Goal: Information Seeking & Learning: Learn about a topic

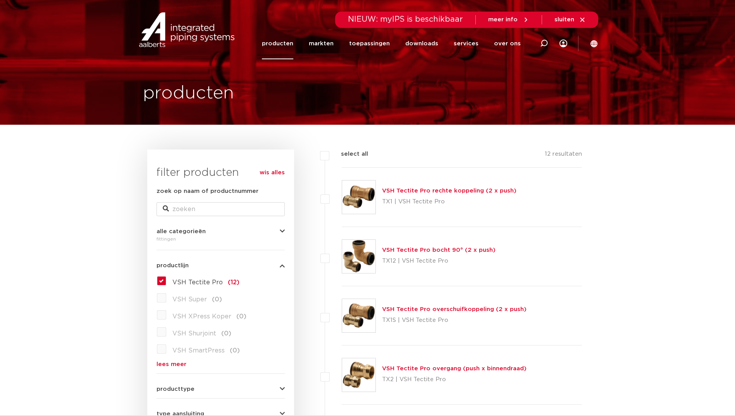
click at [286, 46] on link "producten" at bounding box center [277, 43] width 31 height 31
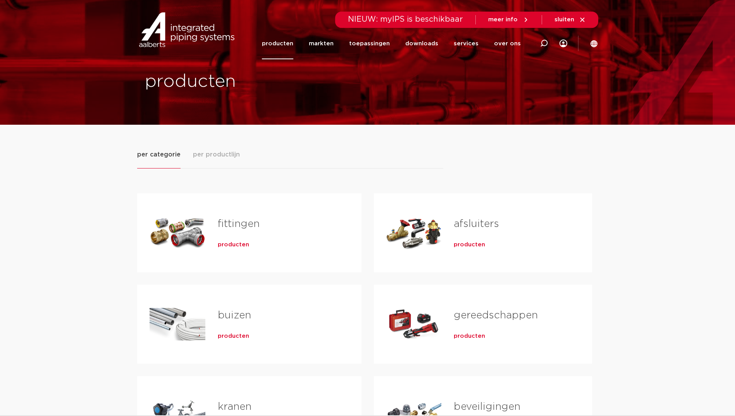
click at [235, 246] on span "producten" at bounding box center [233, 245] width 31 height 8
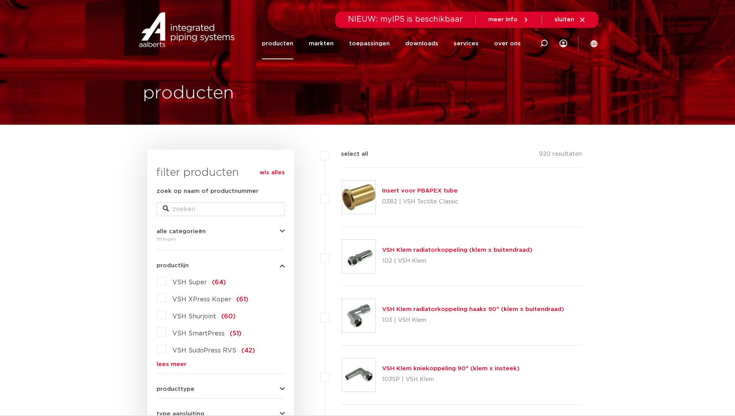
click at [181, 361] on div "VSH Super (64) VSH XPress Koper (61) VSH Shurjoint (60) VSH SmartPress (51) VSH…" at bounding box center [221, 321] width 128 height 93
click at [178, 362] on link "lees meer" at bounding box center [221, 365] width 128 height 6
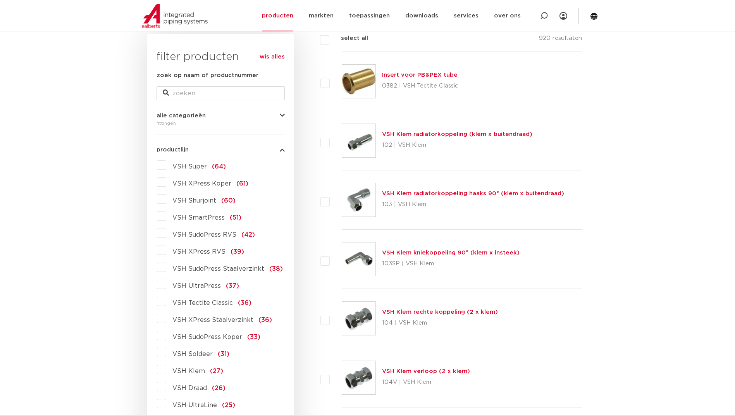
scroll to position [116, 0]
click at [212, 184] on span "VSH XPress Koper" at bounding box center [201, 183] width 59 height 6
click at [0, 0] on input "VSH XPress Koper (61)" at bounding box center [0, 0] width 0 height 0
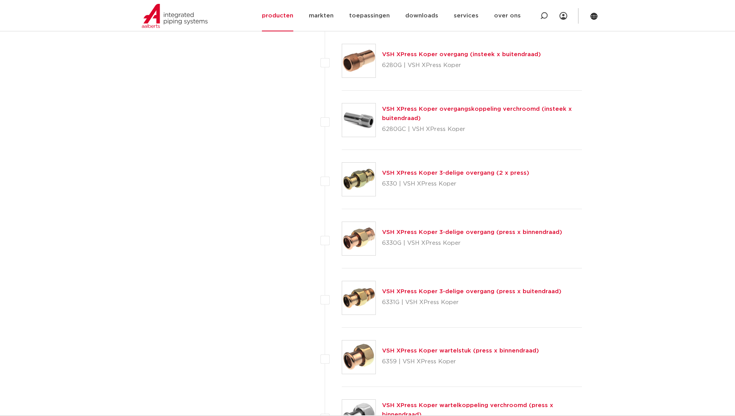
scroll to position [853, 0]
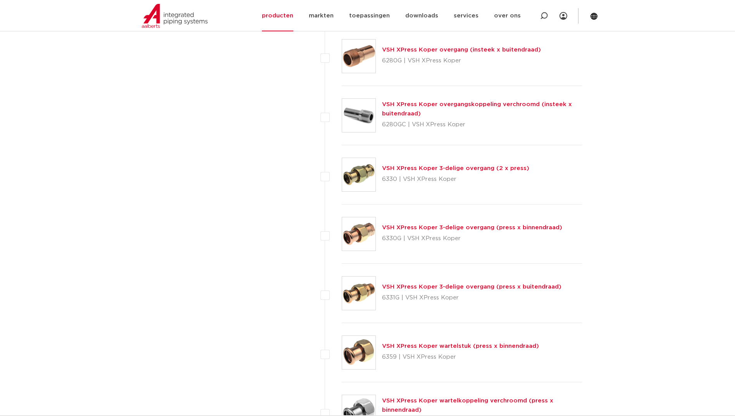
click at [438, 290] on link "VSH XPress Koper 3-delige overgang (press x buitendraad)" at bounding box center [471, 287] width 179 height 6
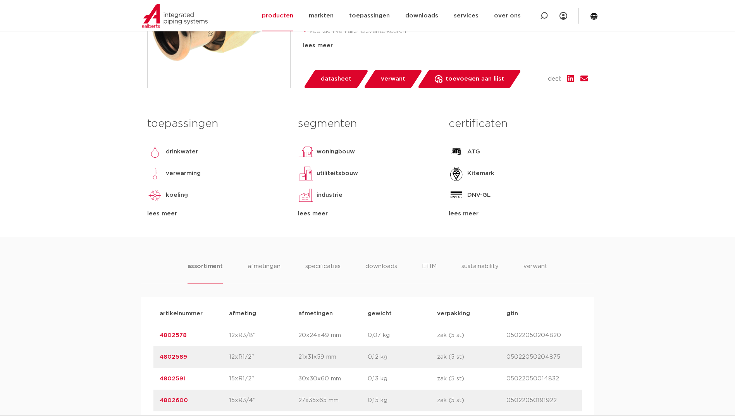
scroll to position [39, 0]
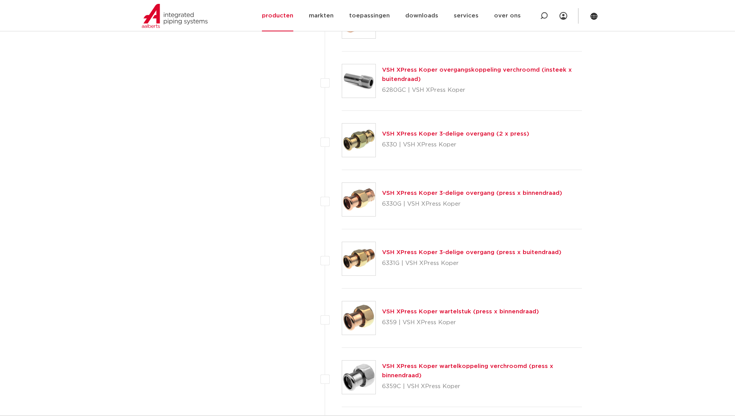
scroll to position [969, 0]
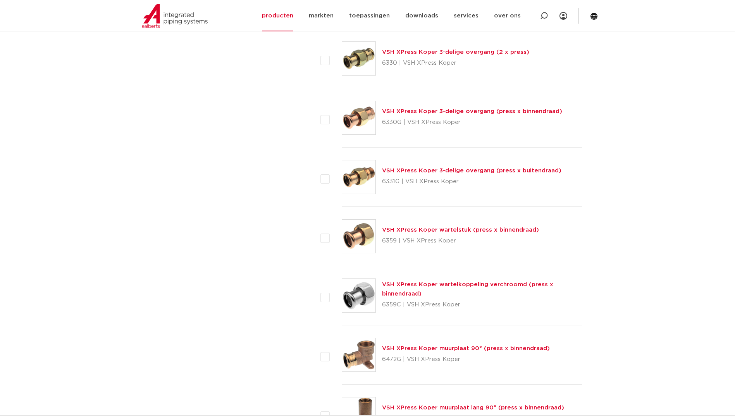
click at [404, 228] on link "VSH XPress Koper wartelstuk (press x binnendraad)" at bounding box center [460, 230] width 157 height 6
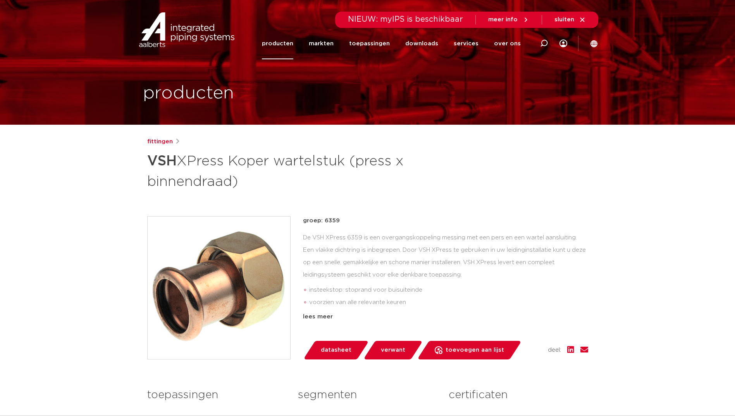
drag, startPoint x: 342, startPoint y: 219, endPoint x: 304, endPoint y: 225, distance: 38.4
click at [304, 225] on p "groep: 6359" at bounding box center [445, 220] width 285 height 9
copy p "groep: 6359"
click at [185, 291] on img at bounding box center [219, 288] width 143 height 143
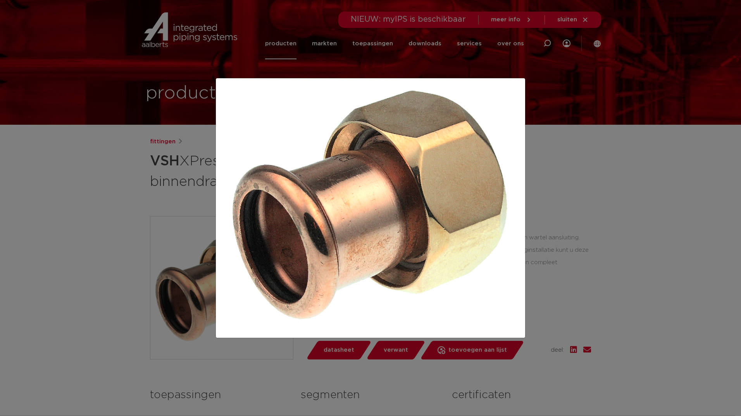
click at [555, 83] on div at bounding box center [370, 208] width 741 height 416
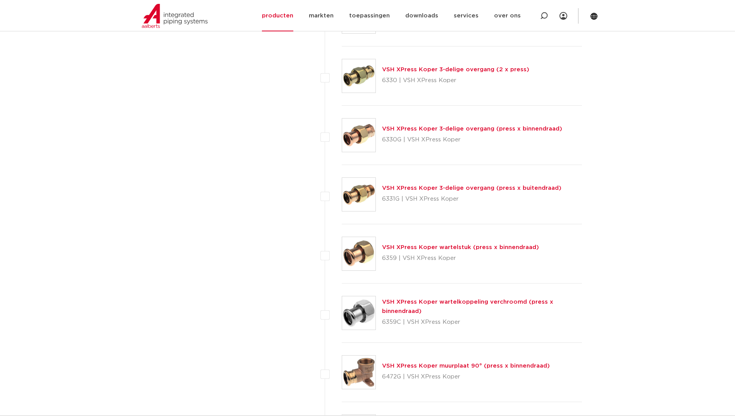
scroll to position [969, 0]
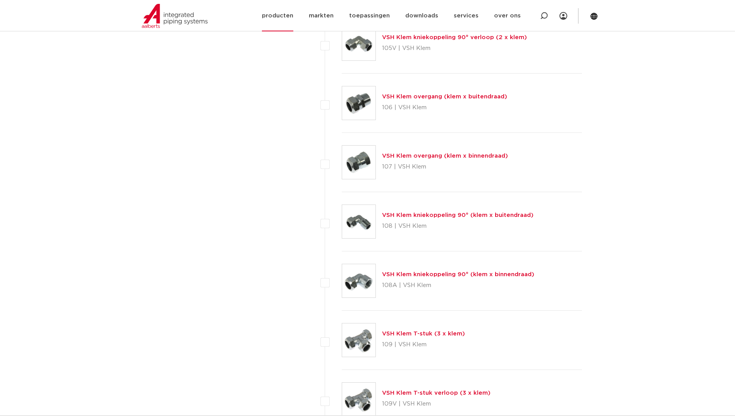
scroll to position [620, 0]
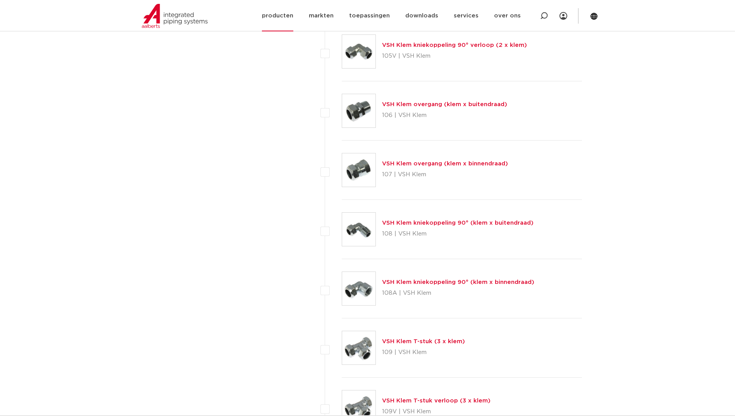
click at [283, 21] on link "producten" at bounding box center [277, 15] width 31 height 31
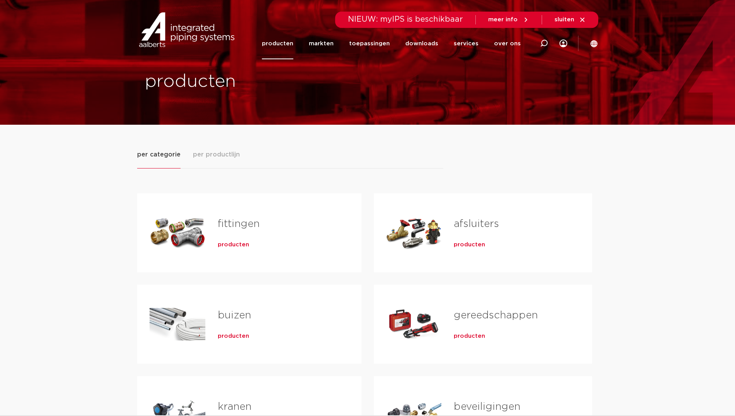
click at [244, 243] on span "producten" at bounding box center [233, 245] width 31 height 8
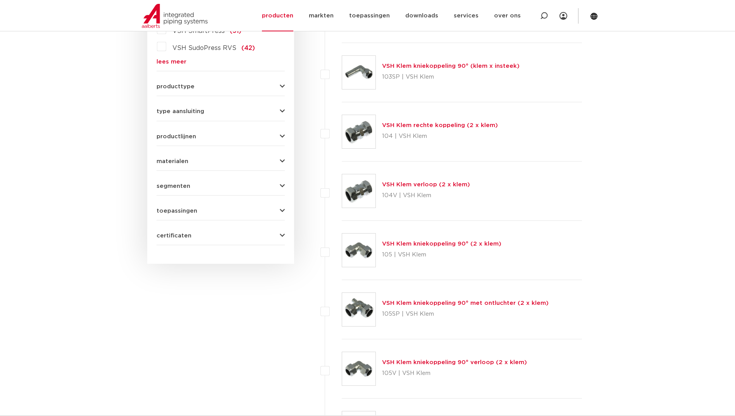
scroll to position [71, 0]
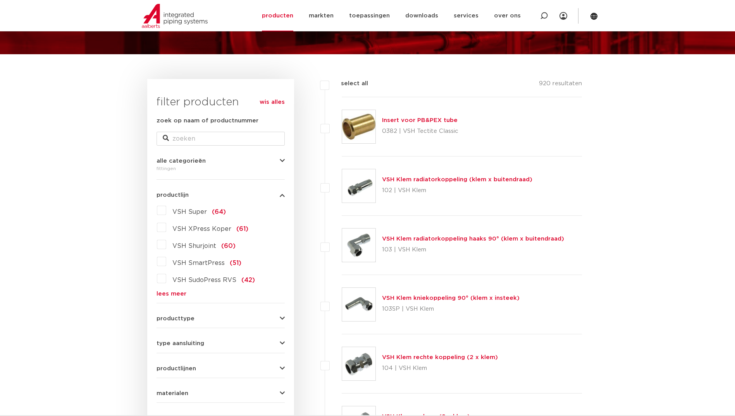
click at [176, 297] on link "lees meer" at bounding box center [221, 294] width 128 height 6
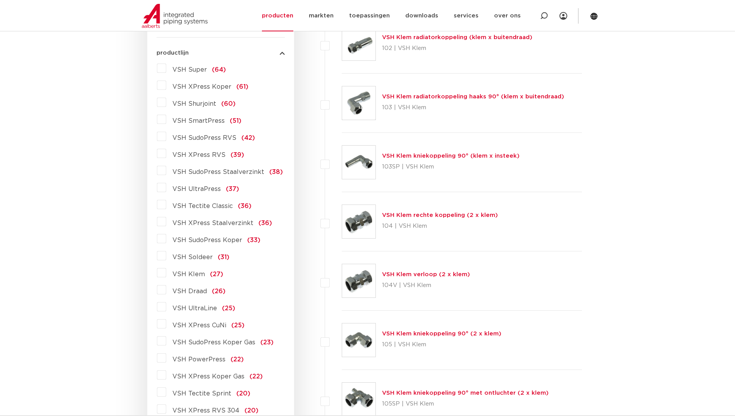
scroll to position [226, 0]
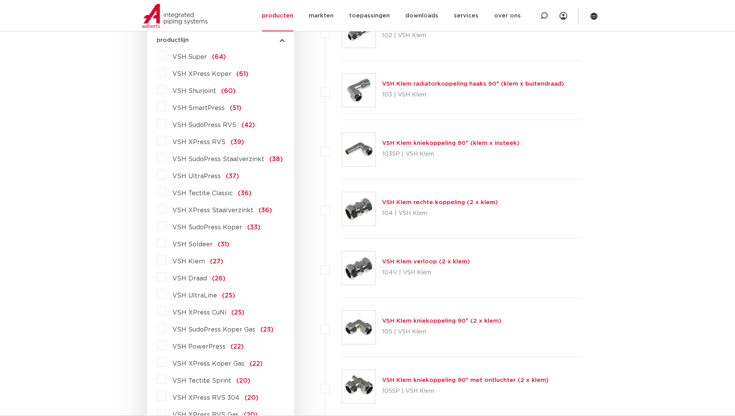
click at [208, 228] on span "VSH SudoPress Koper" at bounding box center [207, 227] width 70 height 6
click at [0, 0] on input "VSH SudoPress Koper (33)" at bounding box center [0, 0] width 0 height 0
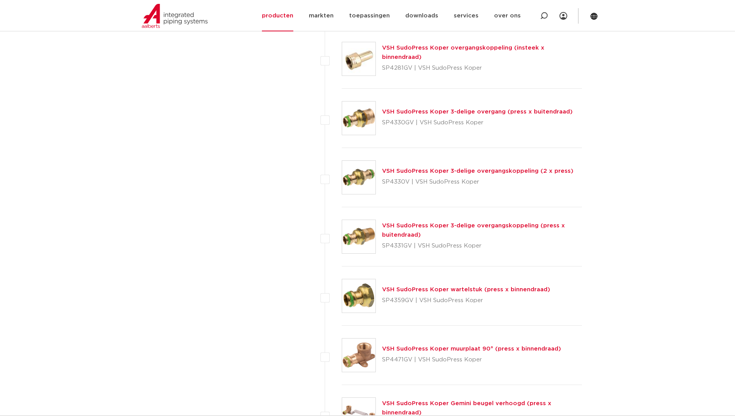
scroll to position [613, 0]
click at [358, 293] on img at bounding box center [358, 295] width 33 height 33
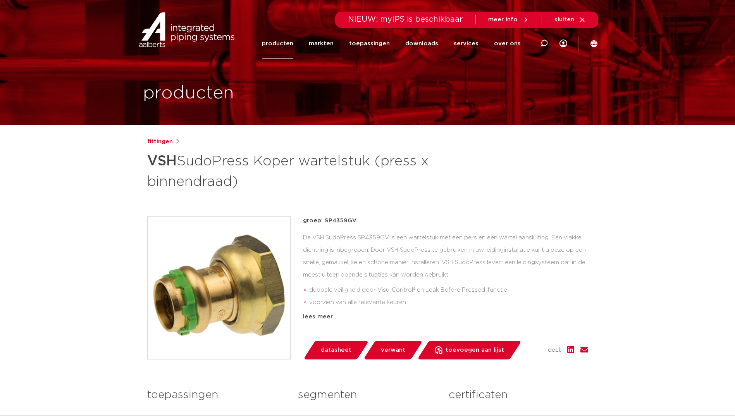
drag, startPoint x: 303, startPoint y: 221, endPoint x: 356, endPoint y: 222, distance: 53.1
click at [356, 222] on p "groep: SP4359GV" at bounding box center [445, 220] width 285 height 9
copy p "groep: SP4359GV"
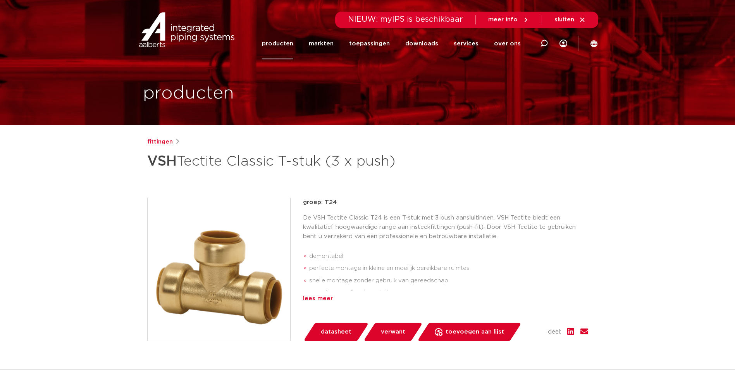
click at [336, 301] on div "lees meer" at bounding box center [445, 298] width 285 height 9
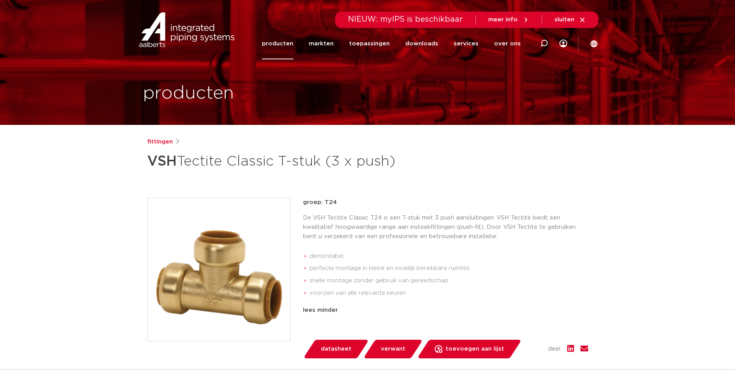
drag, startPoint x: 302, startPoint y: 203, endPoint x: 423, endPoint y: 287, distance: 147.3
click at [423, 287] on div "groep: T24 De VSH Tectite Classic T24 is een T-stuk met 3 push aansluitingen. V…" at bounding box center [367, 278] width 441 height 160
drag, startPoint x: 423, startPoint y: 287, endPoint x: 486, endPoint y: 283, distance: 63.3
click at [485, 283] on li "snelle montage zonder gebruik van gereedschap" at bounding box center [448, 280] width 279 height 12
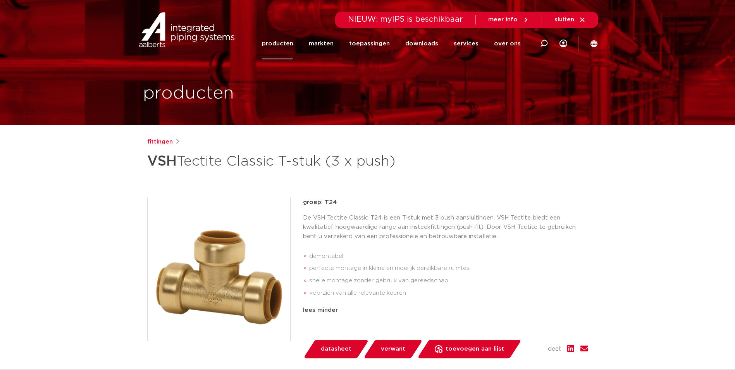
click at [560, 162] on div "fittingen VSH Tectite Classic T-stuk (3 x push)" at bounding box center [367, 155] width 441 height 36
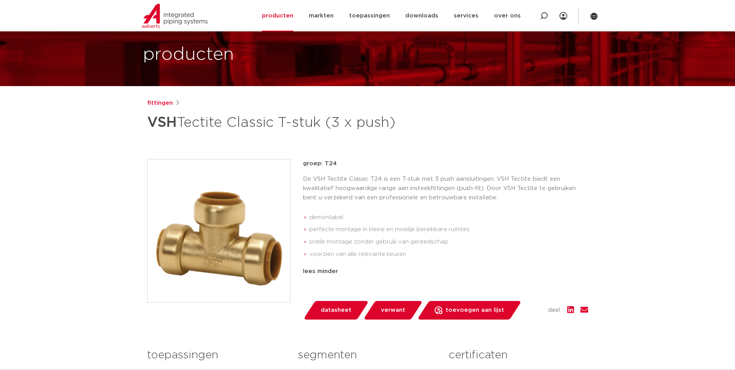
scroll to position [78, 0]
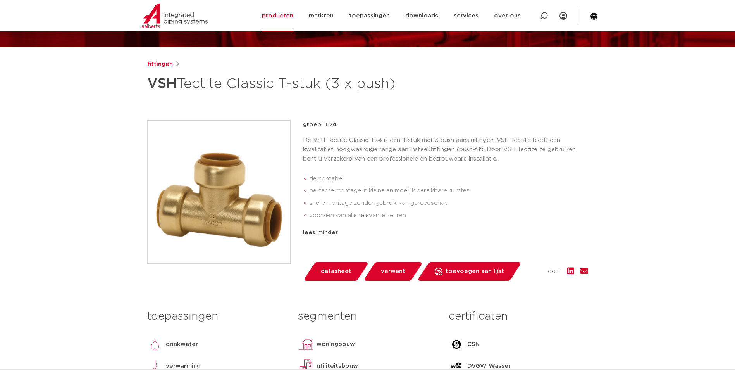
click at [524, 87] on div "fittingen VSH Tectite Classic T-stuk (3 x push)" at bounding box center [367, 78] width 441 height 36
click at [400, 237] on div "groep: T24 De VSH Tectite Classic T24 is een T-stuk met 3 push aansluitingen. V…" at bounding box center [445, 191] width 285 height 142
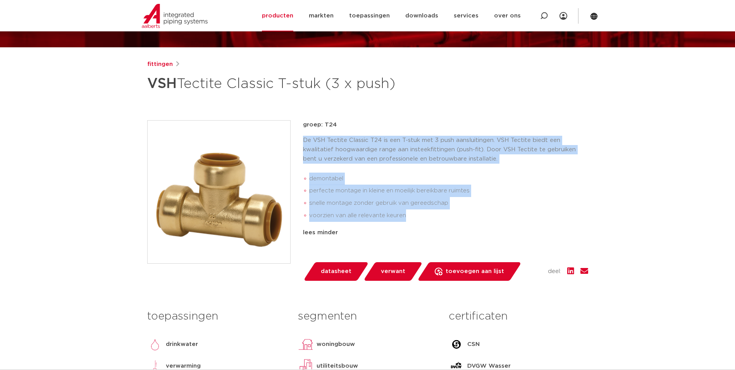
drag, startPoint x: 413, startPoint y: 212, endPoint x: 302, endPoint y: 142, distance: 131.0
click at [302, 142] on div "groep: T24 De VSH Tectite Classic T24 is een T-stuk met 3 push aansluitingen. V…" at bounding box center [367, 200] width 441 height 160
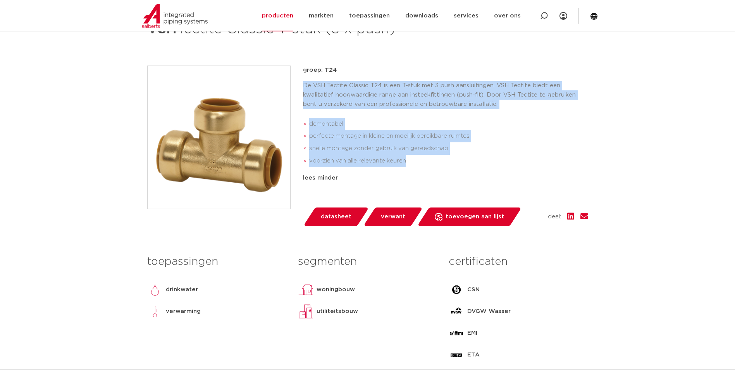
scroll to position [233, 0]
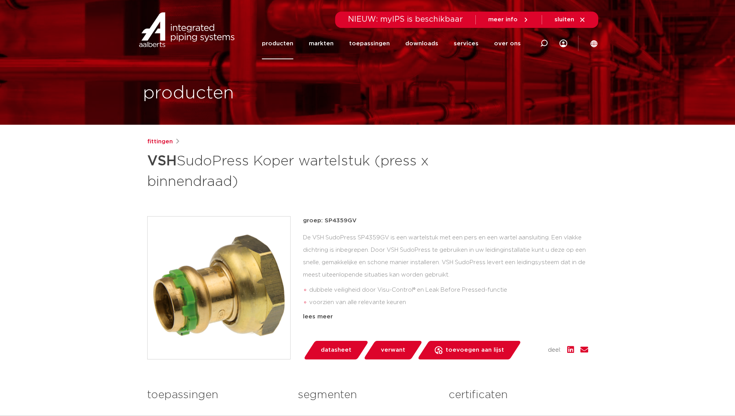
click at [362, 215] on div "fittingen VSH SudoPress Koper wartelstuk (press x binnendraad) groep: SP4359GV …" at bounding box center [368, 322] width 454 height 371
drag, startPoint x: 358, startPoint y: 218, endPoint x: 303, endPoint y: 222, distance: 55.5
click at [303, 222] on p "groep: SP4359GV" at bounding box center [445, 220] width 285 height 9
